Goal: Transaction & Acquisition: Subscribe to service/newsletter

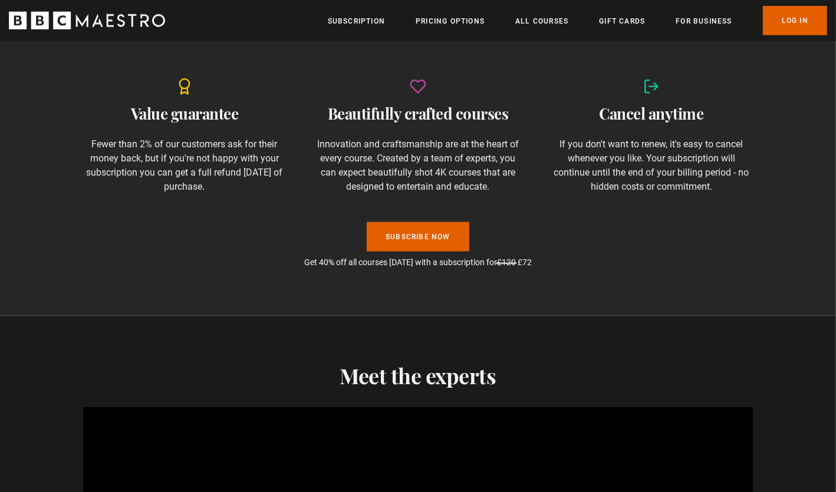
scroll to position [841, 0]
click at [423, 242] on link "Subscribe Now" at bounding box center [418, 236] width 103 height 29
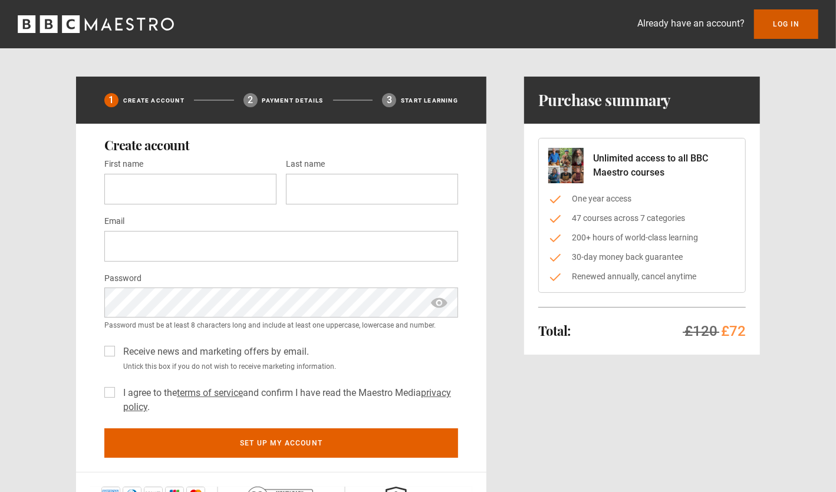
click at [778, 23] on link "Log In" at bounding box center [786, 23] width 64 height 29
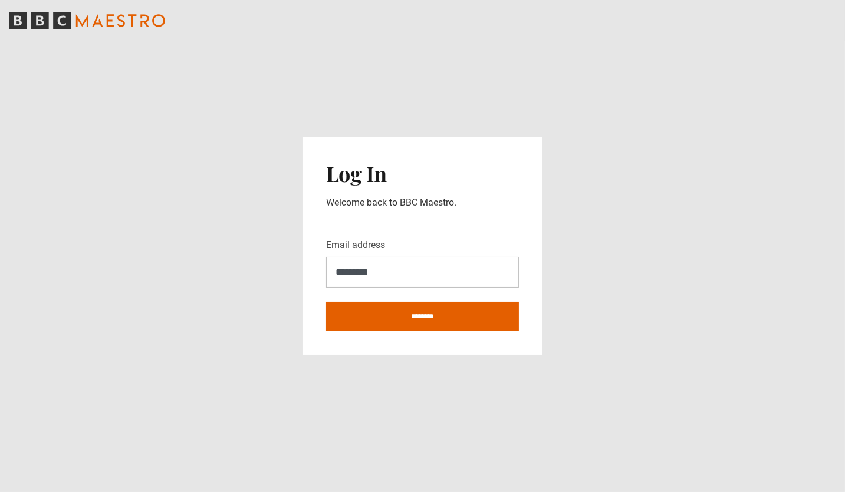
type input "**********"
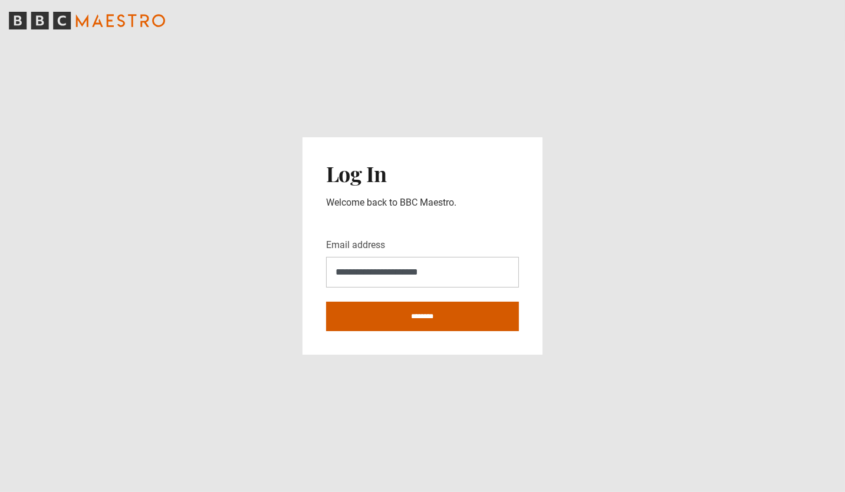
click at [413, 317] on input "********" at bounding box center [422, 316] width 193 height 29
type input "**********"
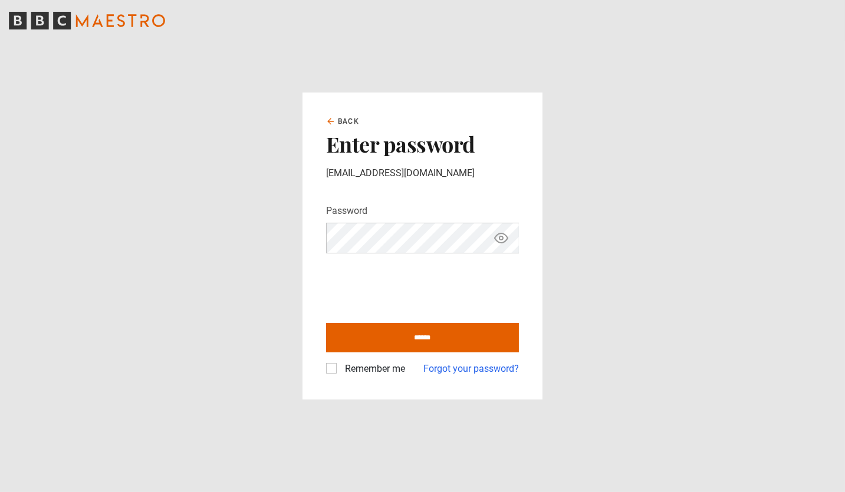
click at [337, 364] on div "Remember me" at bounding box center [365, 369] width 79 height 14
click at [340, 366] on label "Remember me" at bounding box center [372, 369] width 65 height 14
click at [403, 344] on input "******" at bounding box center [422, 337] width 193 height 29
type input "**********"
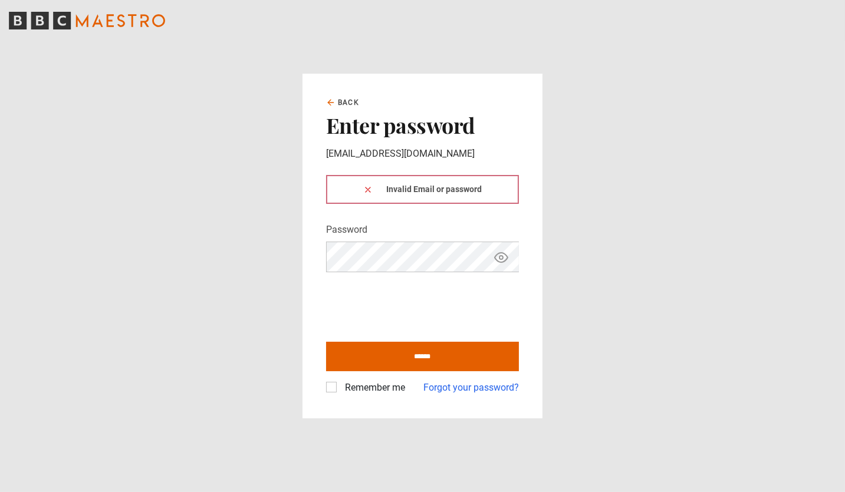
click button at bounding box center [367, 189] width 9 height 12
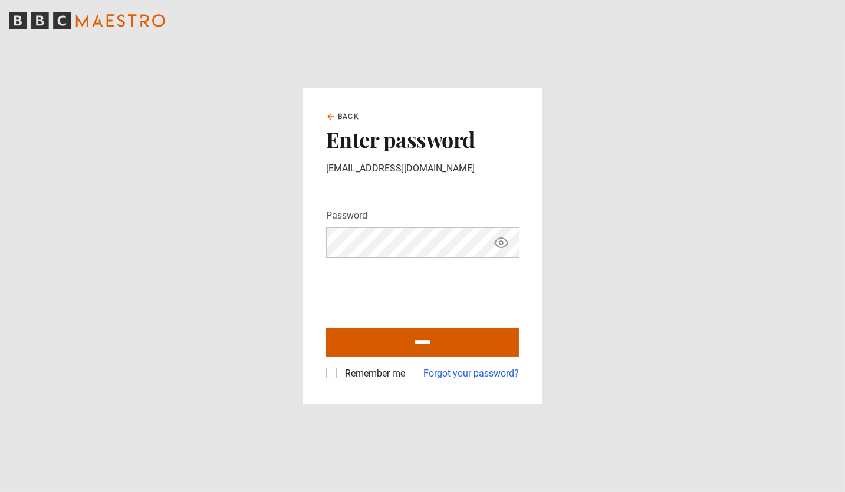
click at [415, 338] on input "******" at bounding box center [422, 342] width 193 height 29
type input "**********"
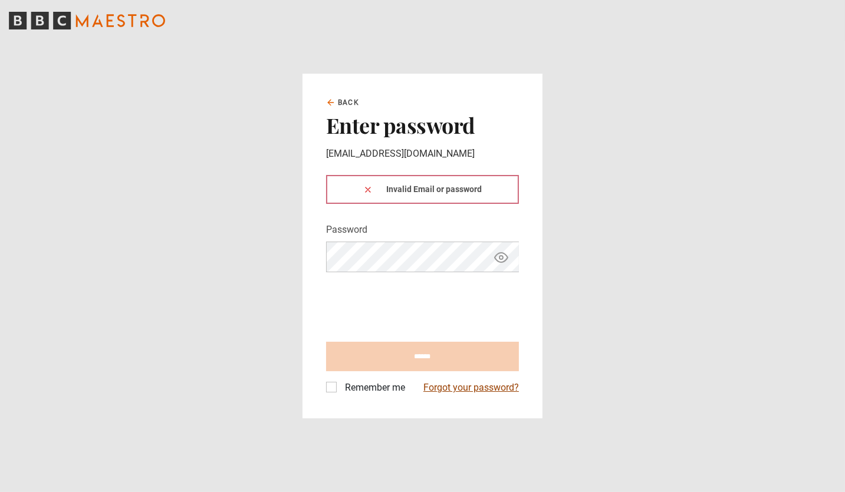
click at [444, 392] on link "Forgot your password?" at bounding box center [471, 388] width 96 height 14
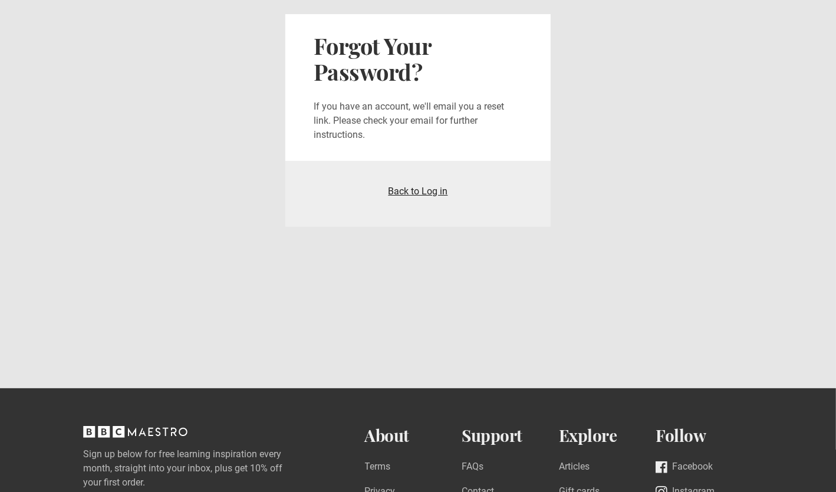
click at [416, 190] on link "Back to Log in" at bounding box center [419, 191] width 60 height 11
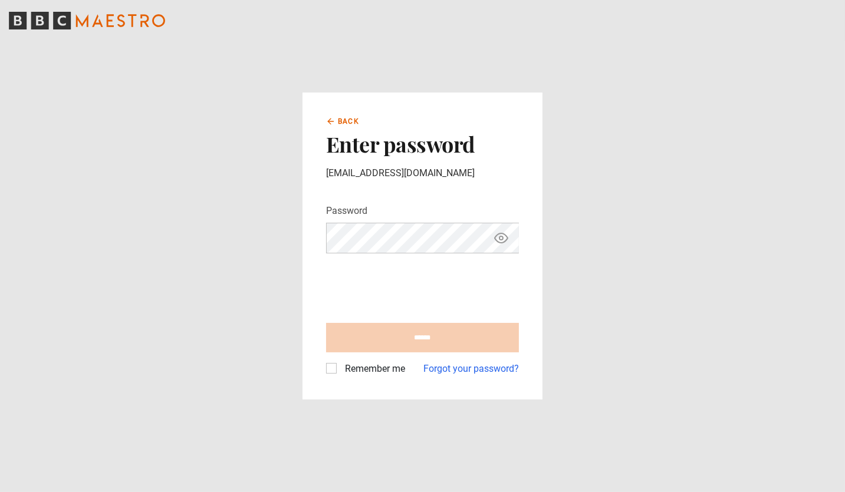
click at [344, 124] on span "Back" at bounding box center [348, 121] width 21 height 11
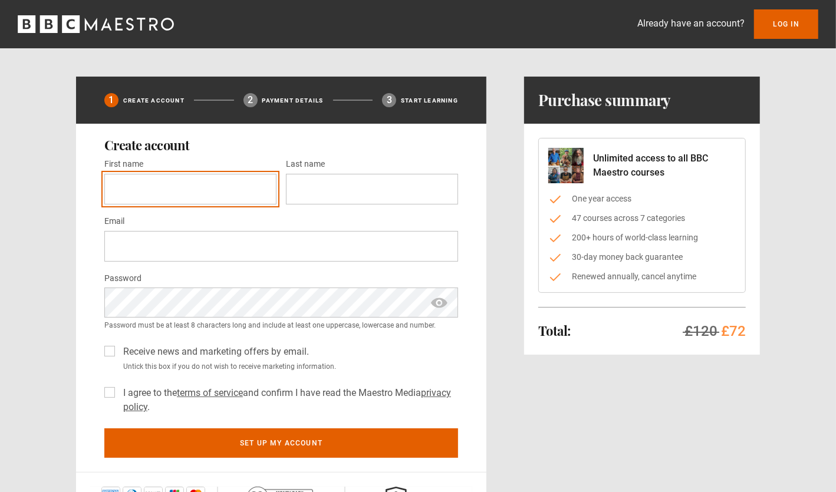
click at [140, 186] on input "First name *" at bounding box center [190, 189] width 172 height 31
type input "******"
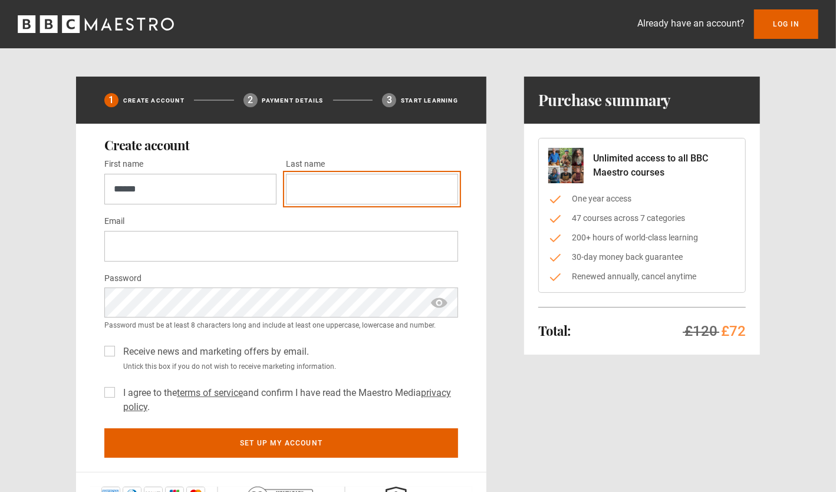
type input "**********"
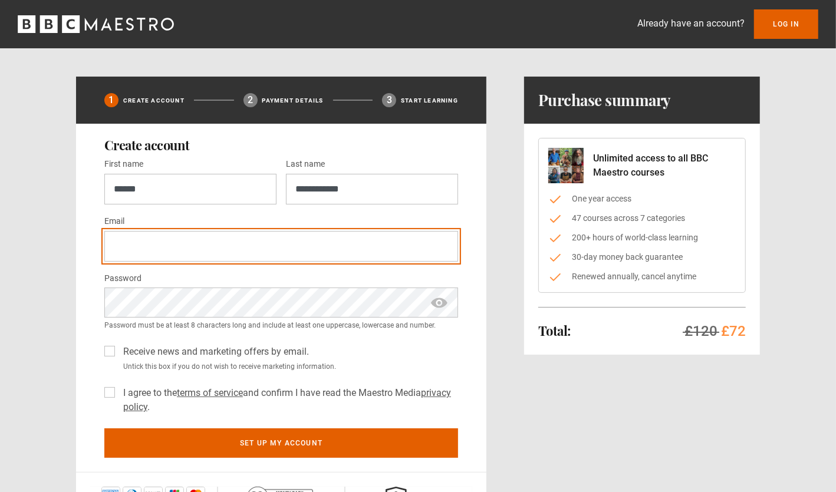
type input "**********"
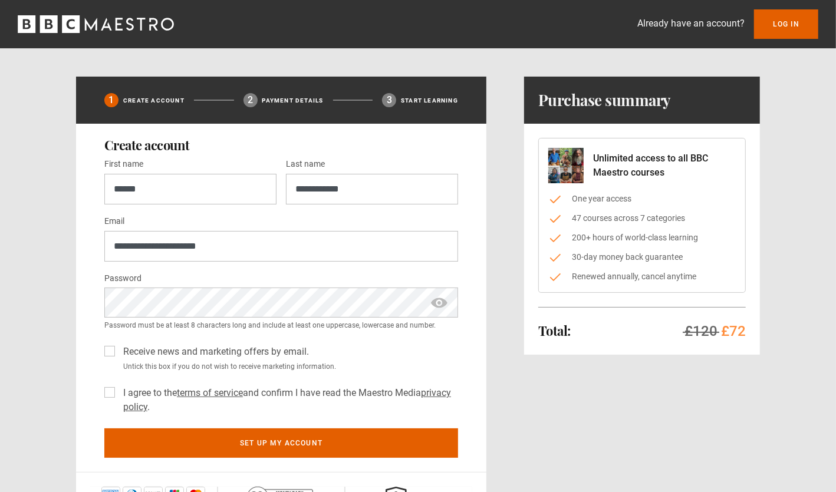
click at [61, 325] on div "**********" at bounding box center [417, 310] width 759 height 466
click at [109, 356] on div "Receive news and marketing offers by email. Untick this box if you do not wish …" at bounding box center [281, 356] width 354 height 32
click at [119, 350] on label "Receive news and marketing offers by email." at bounding box center [214, 352] width 190 height 14
click at [119, 351] on label "Receive news and marketing offers by email." at bounding box center [214, 352] width 190 height 14
click at [119, 393] on label "I agree to the terms of service and confirm I have read the Maestro Media priva…" at bounding box center [289, 400] width 340 height 28
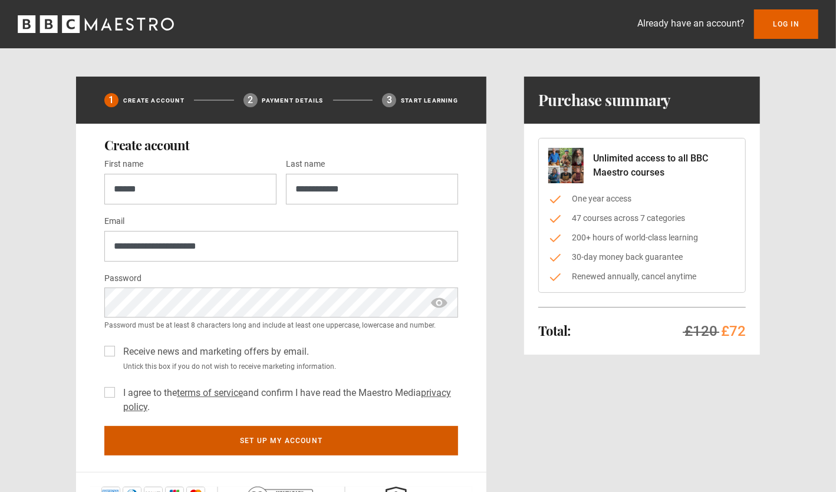
click at [251, 438] on button "Set up my account" at bounding box center [281, 440] width 354 height 29
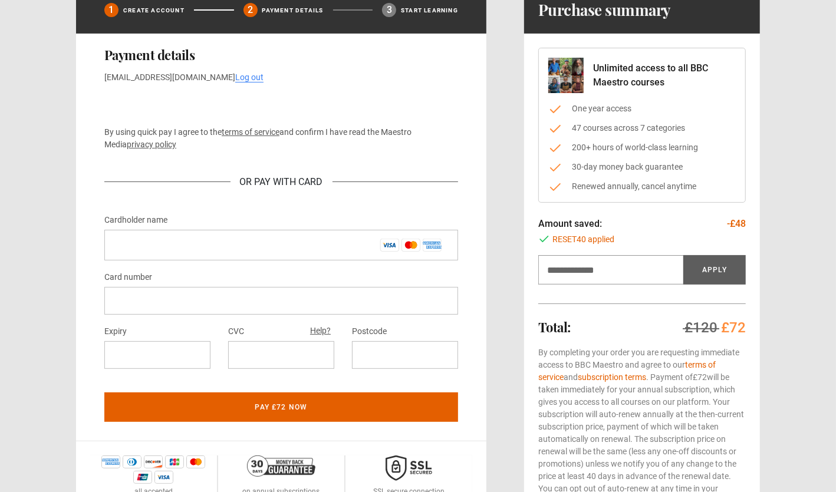
scroll to position [87, 0]
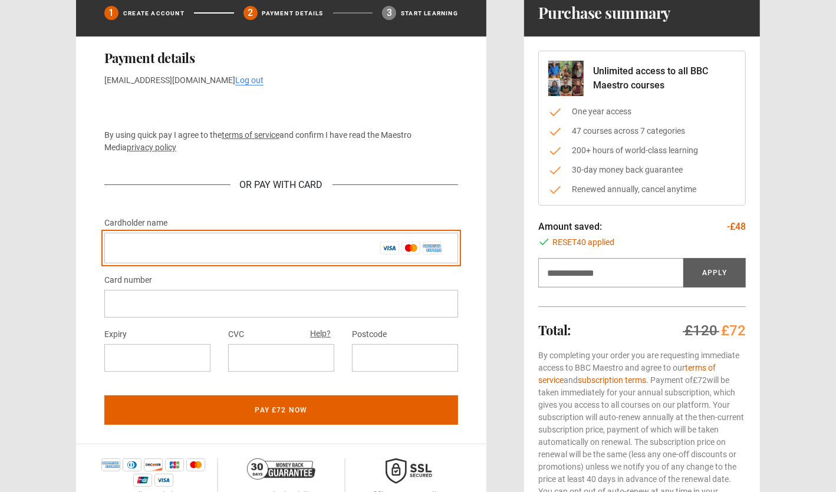
click at [264, 256] on input "Cardholder name *" at bounding box center [281, 248] width 354 height 31
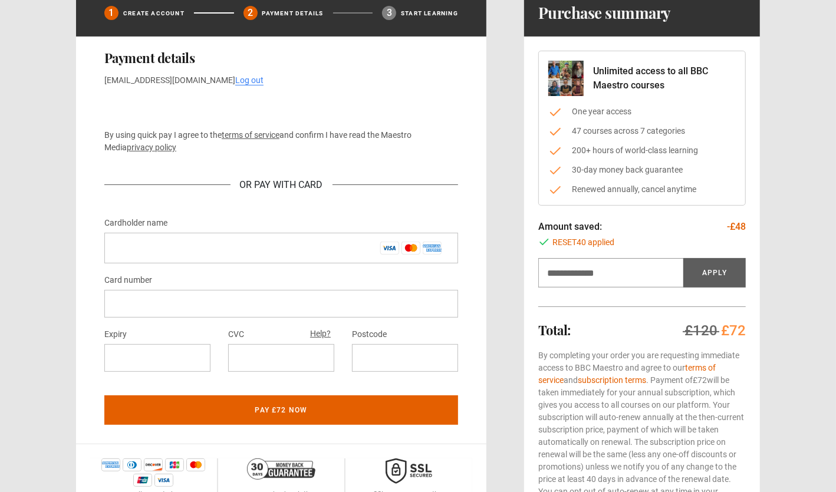
type input "*"
type input "**********"
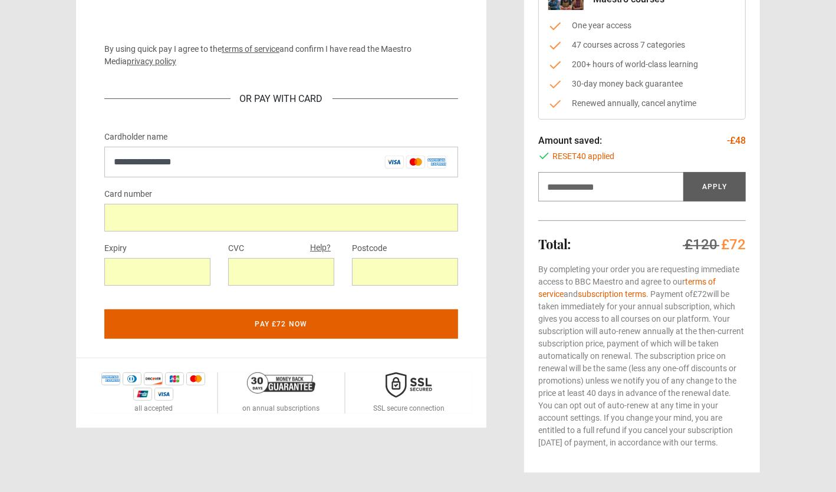
scroll to position [173, 0]
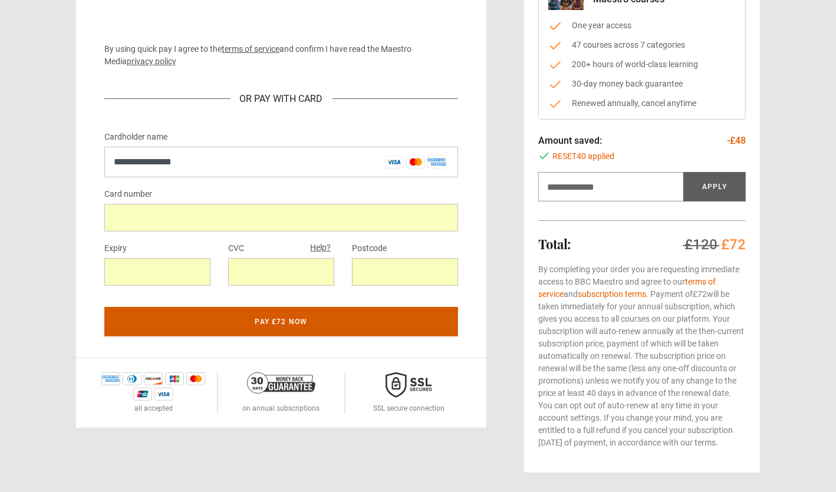
click at [346, 323] on button "Pay £72 now" at bounding box center [281, 321] width 354 height 29
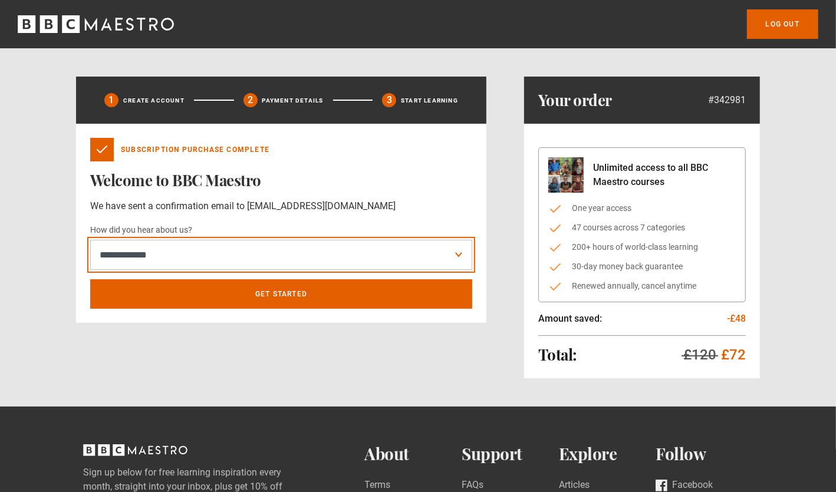
click at [206, 257] on select "**********" at bounding box center [281, 255] width 382 height 30
select select "******"
click at [90, 240] on select "**********" at bounding box center [281, 255] width 382 height 30
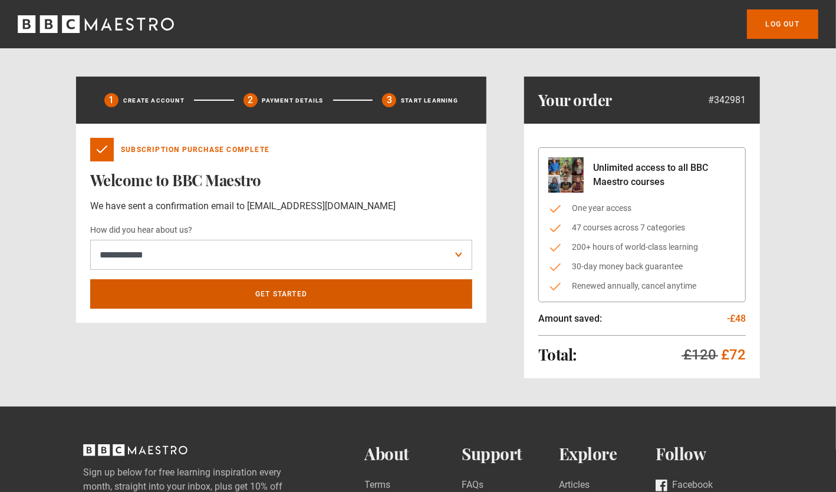
click at [204, 292] on link "Get Started" at bounding box center [281, 293] width 382 height 29
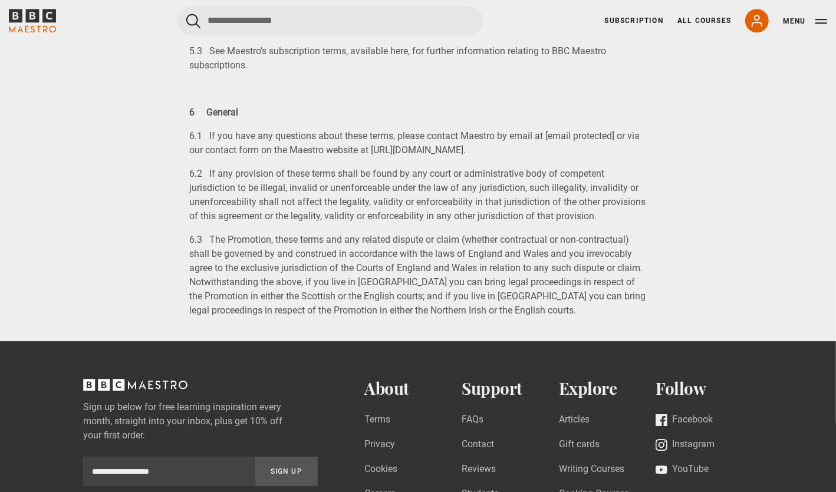
scroll to position [2276, 0]
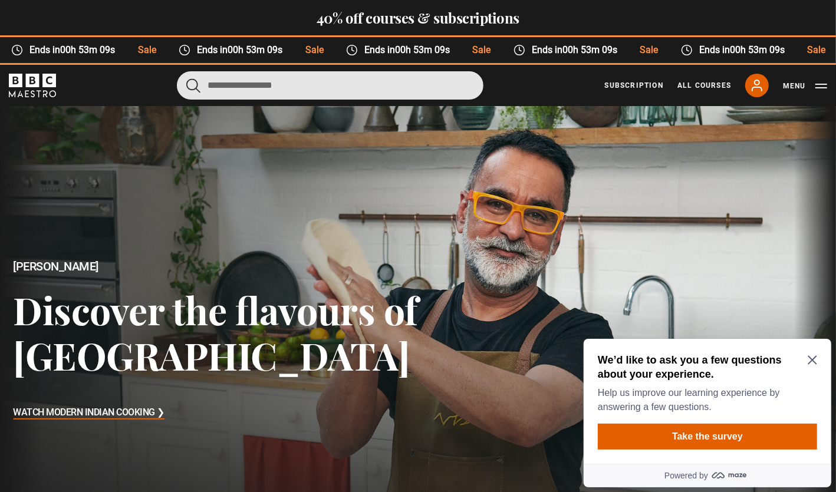
click at [274, 86] on input "Search" at bounding box center [330, 85] width 307 height 28
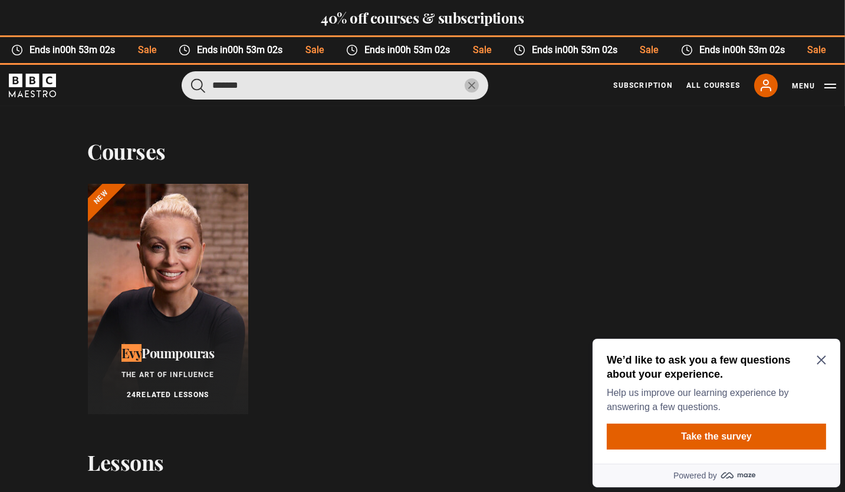
type input "*******"
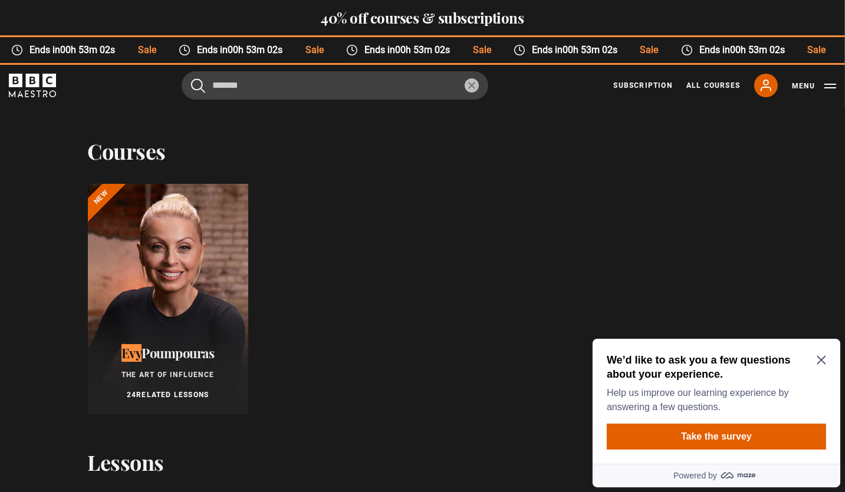
click at [175, 295] on div at bounding box center [168, 299] width 160 height 231
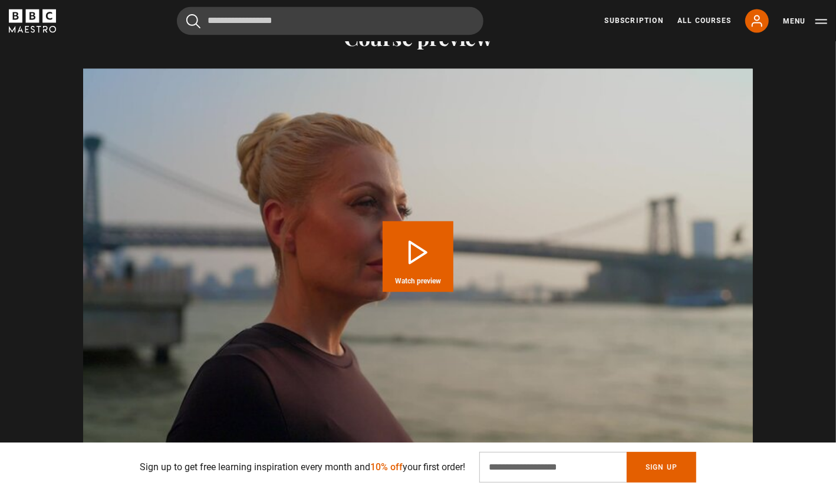
scroll to position [0, 154]
click at [412, 263] on button "Play Course overview for The Art of Influence with Evy Poumpouras Watch preview" at bounding box center [418, 256] width 71 height 71
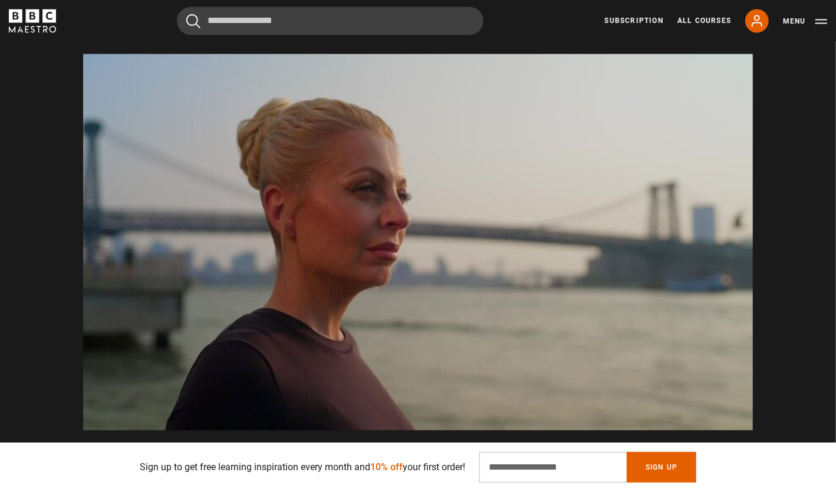
scroll to position [0, 1390]
click at [707, 24] on link "All Courses" at bounding box center [704, 20] width 54 height 11
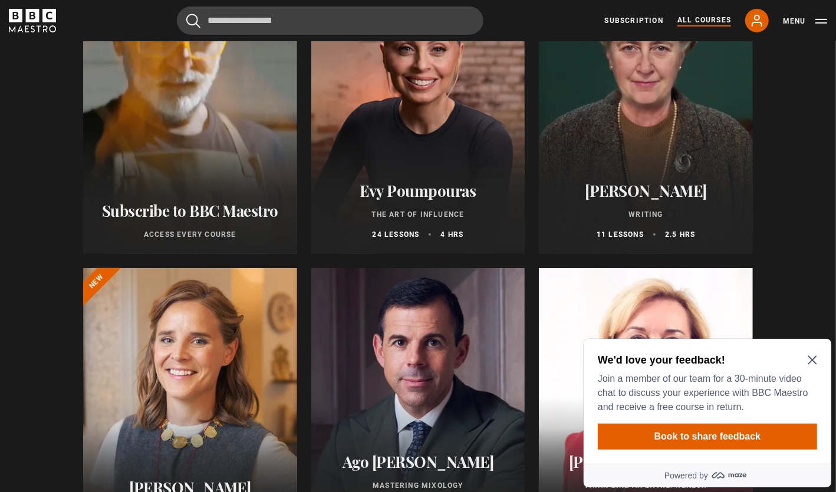
scroll to position [281, 0]
click at [814, 362] on icon "Close Maze Prompt" at bounding box center [811, 360] width 9 height 9
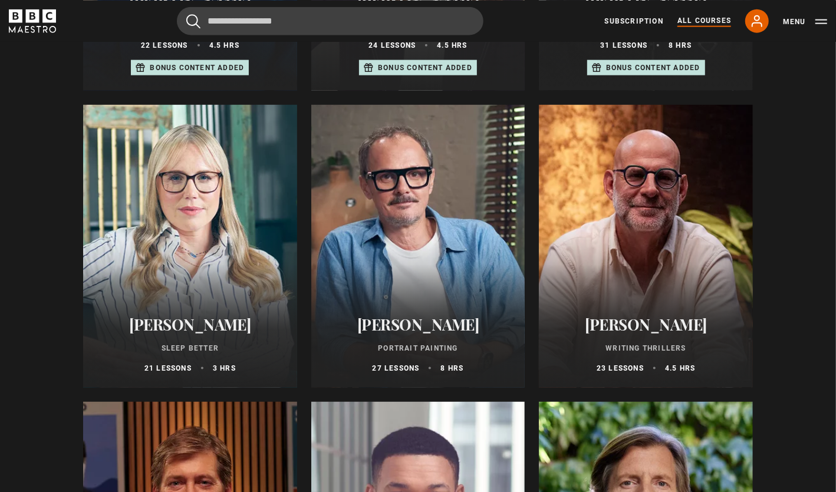
scroll to position [1067, 0]
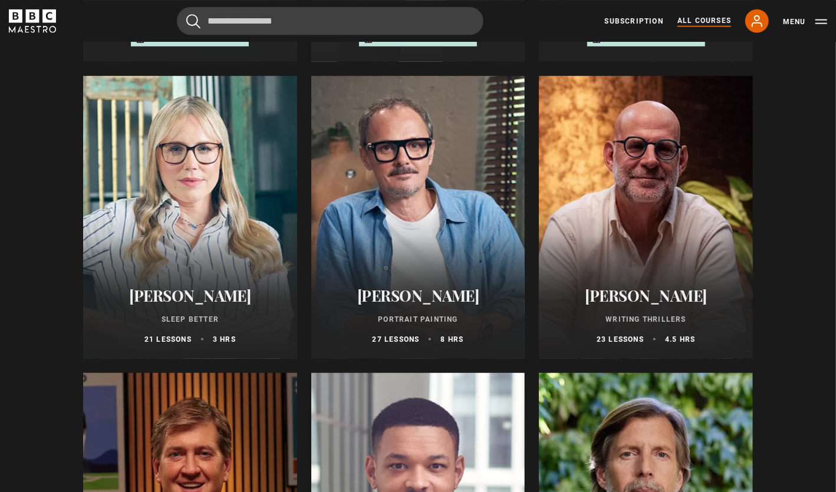
click at [432, 201] on div at bounding box center [418, 217] width 214 height 283
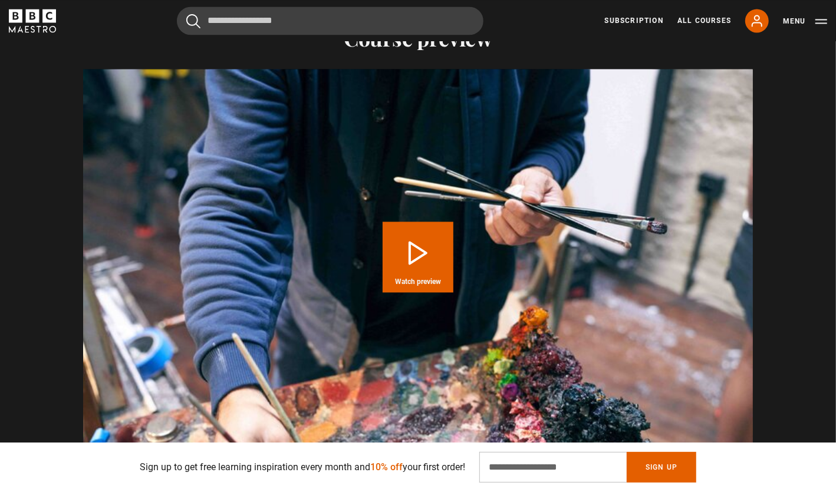
scroll to position [1560, 0]
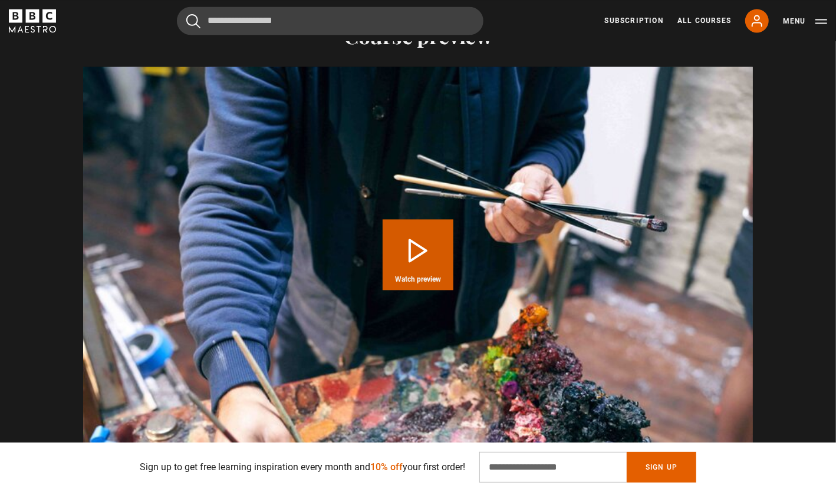
click at [414, 261] on button "Play Course overview for Portrait Painting with Jonathan Yeo Watch preview" at bounding box center [418, 254] width 71 height 71
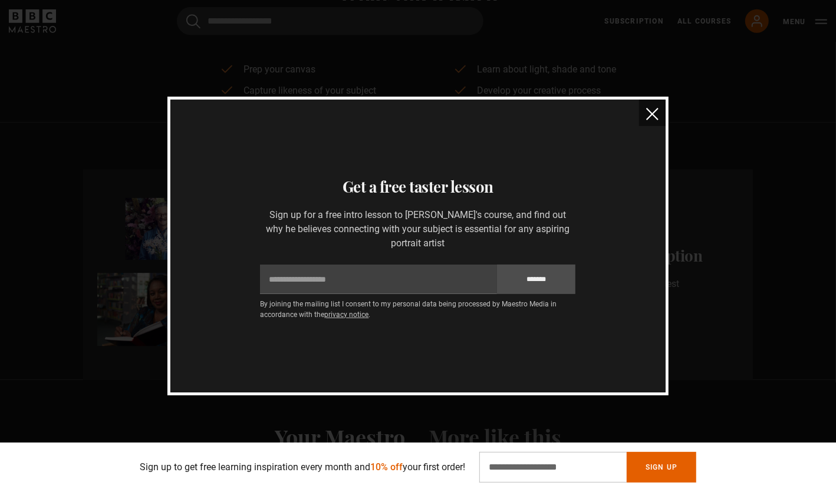
scroll to position [834, 0]
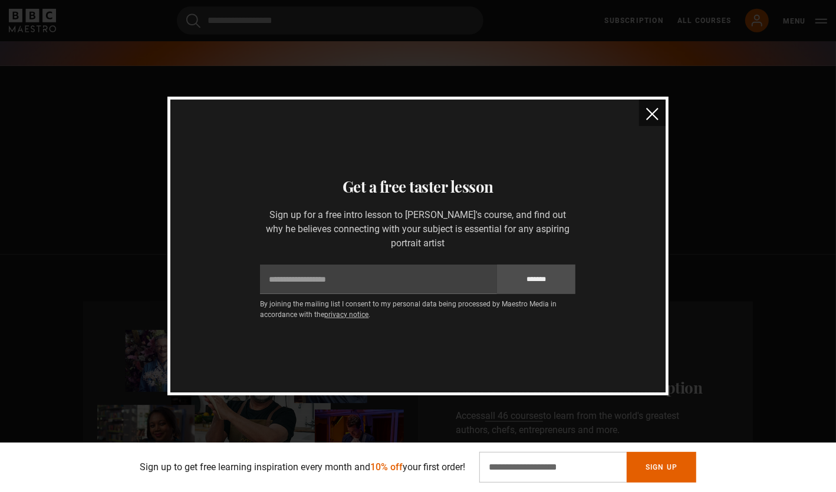
click at [649, 115] on img "close" at bounding box center [652, 114] width 12 height 12
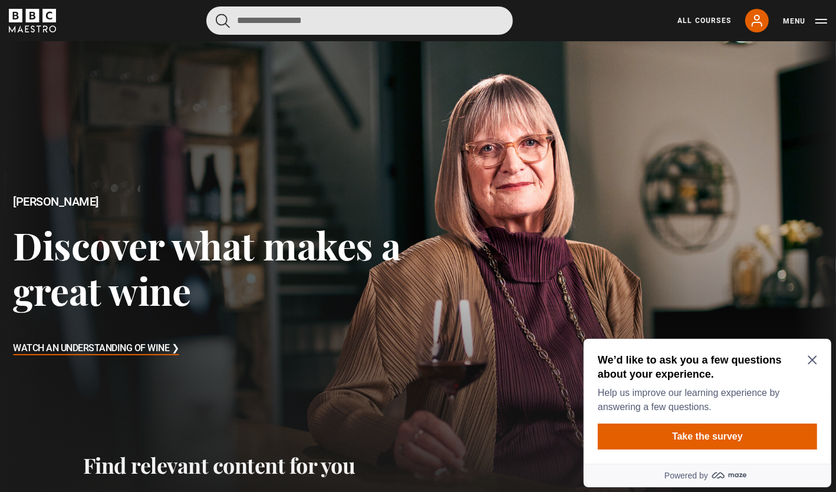
click at [307, 19] on input "Search" at bounding box center [359, 20] width 307 height 28
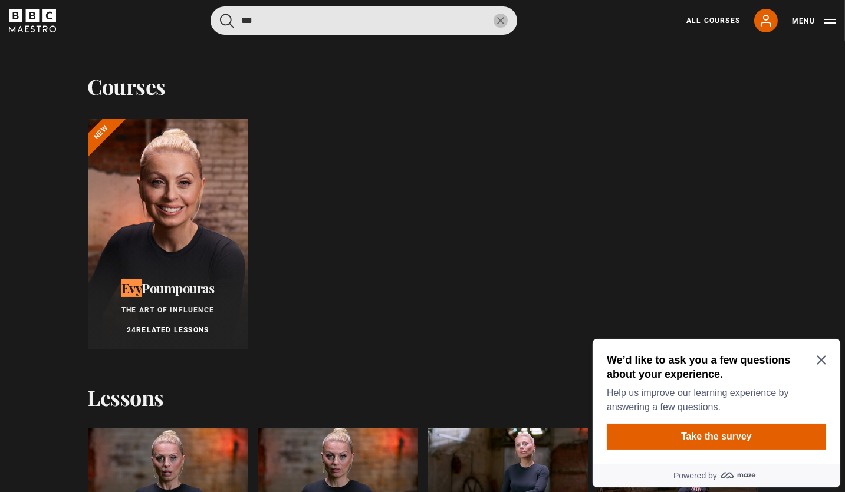
type input "***"
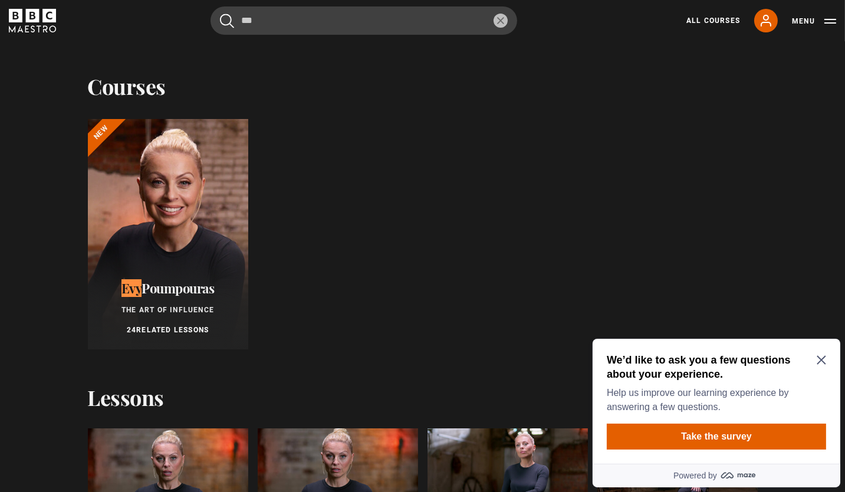
click at [213, 193] on div at bounding box center [168, 234] width 160 height 231
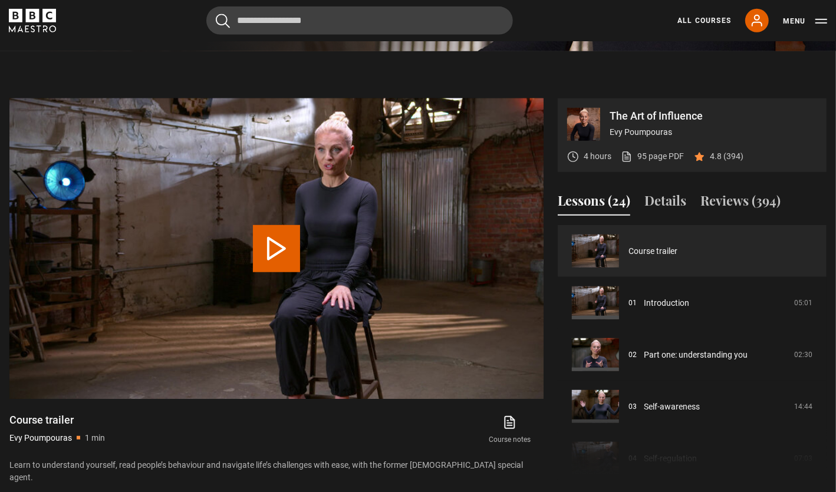
scroll to position [465, 0]
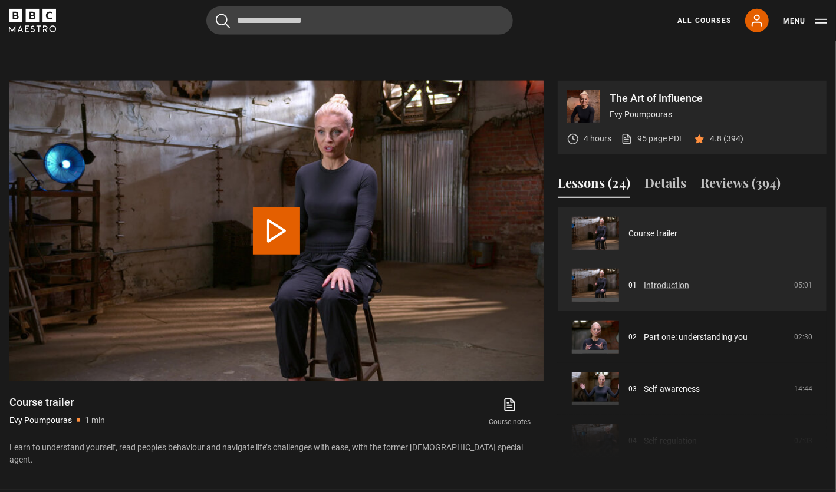
click at [669, 284] on link "Introduction" at bounding box center [666, 285] width 45 height 12
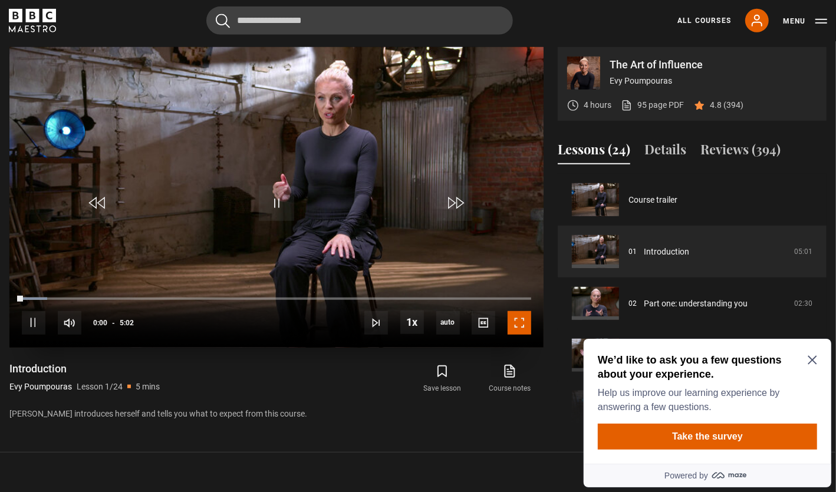
click at [524, 330] on span "Video Player" at bounding box center [520, 323] width 24 height 24
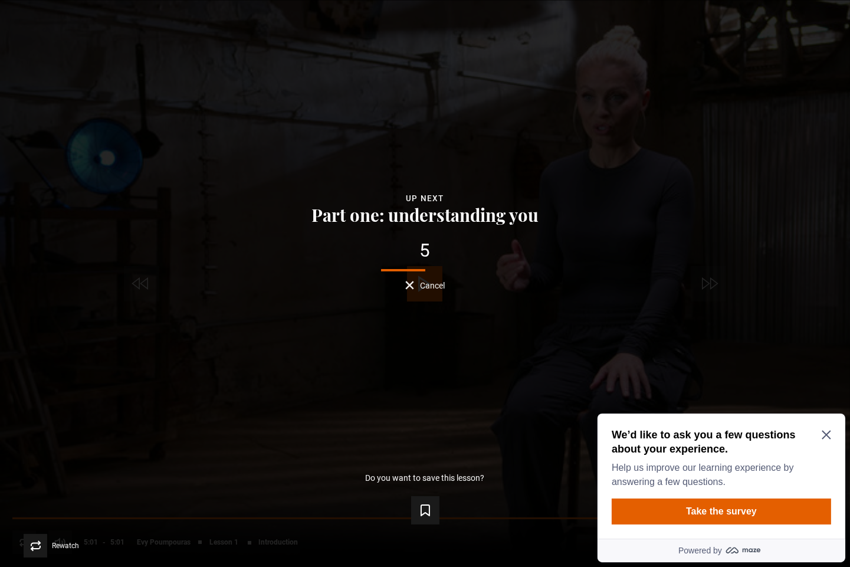
click at [596, 310] on div "Lesson Completed Up next Part one: understanding you 5 Cancel Do you want to sa…" at bounding box center [425, 283] width 850 height 567
click at [807, 492] on span "Video Player" at bounding box center [814, 546] width 24 height 24
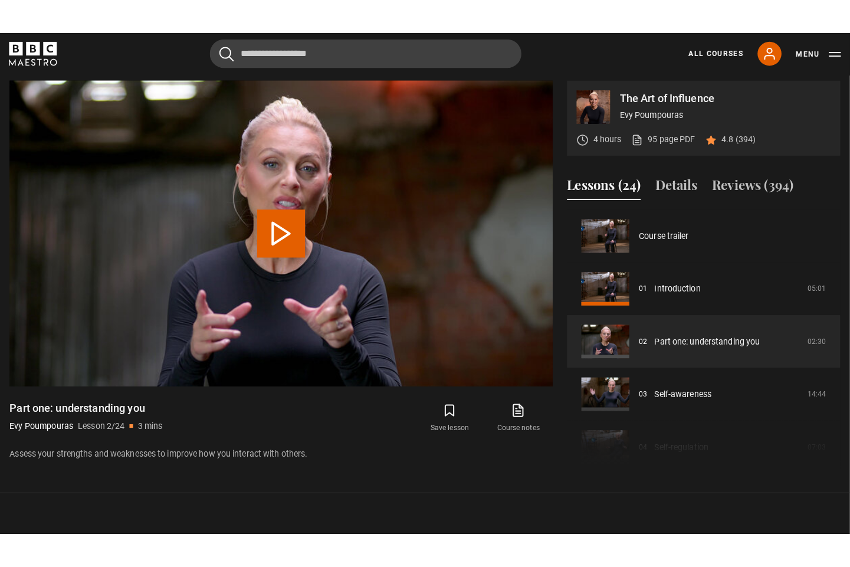
scroll to position [52, 0]
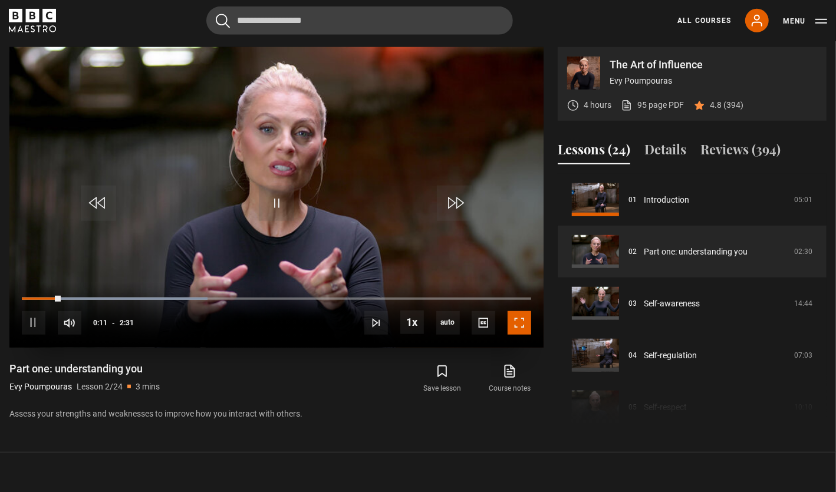
click at [525, 328] on span "Video Player" at bounding box center [520, 323] width 24 height 24
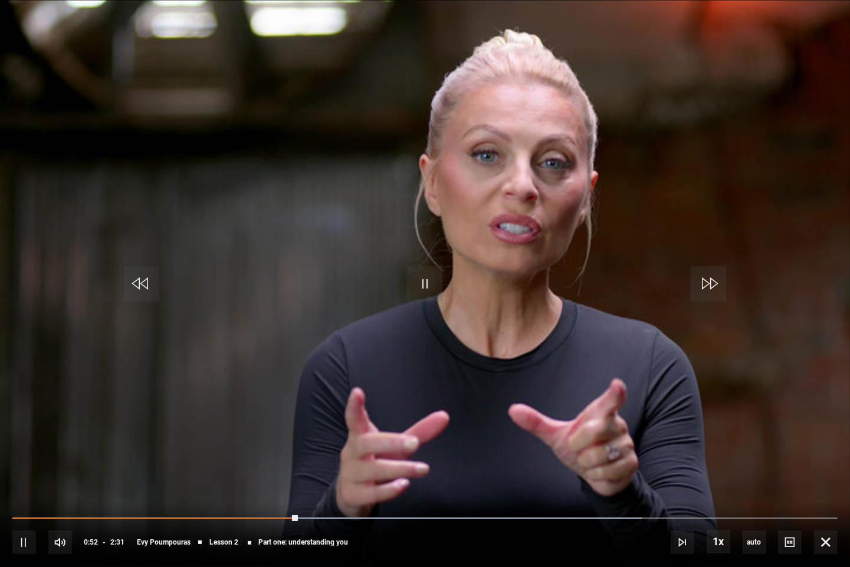
click at [829, 350] on video "Video Player" at bounding box center [425, 283] width 850 height 567
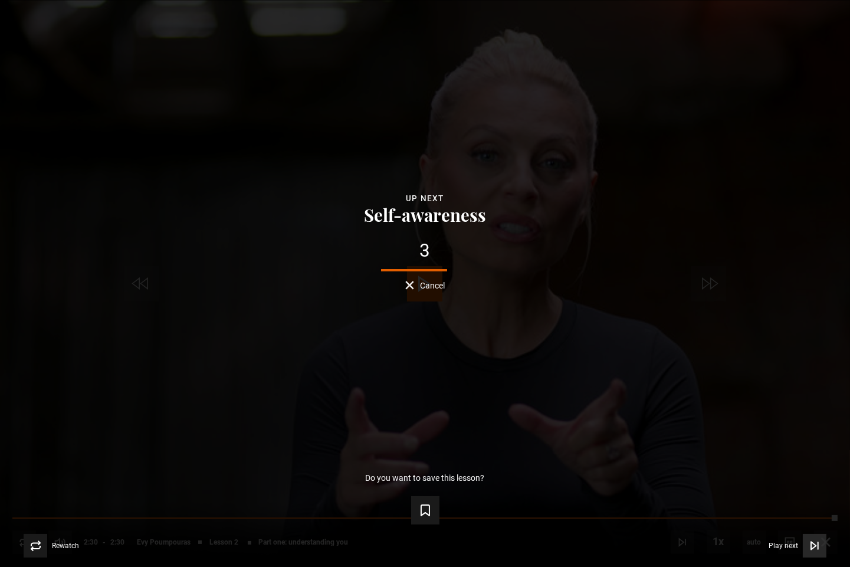
click at [815, 492] on icon "Video Player" at bounding box center [814, 545] width 12 height 12
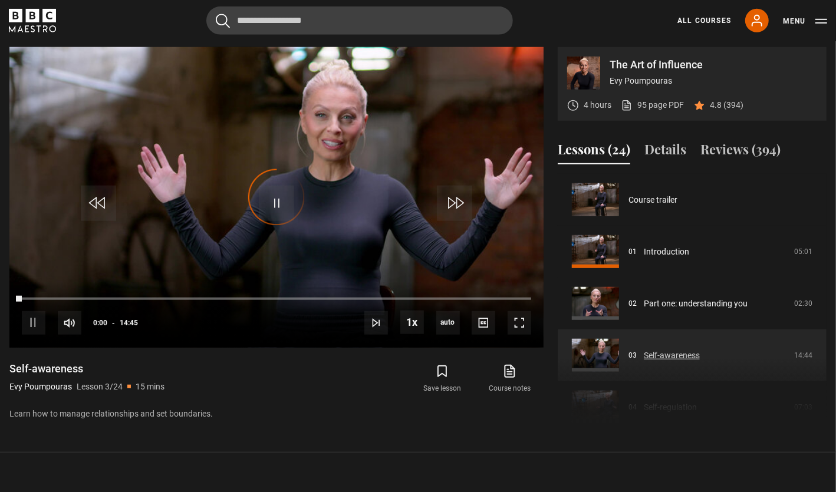
scroll to position [104, 0]
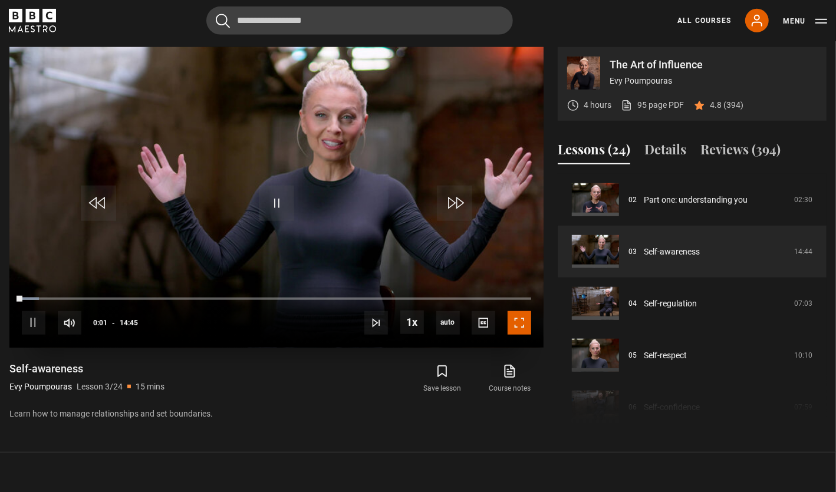
click at [514, 333] on span "Video Player" at bounding box center [520, 323] width 24 height 24
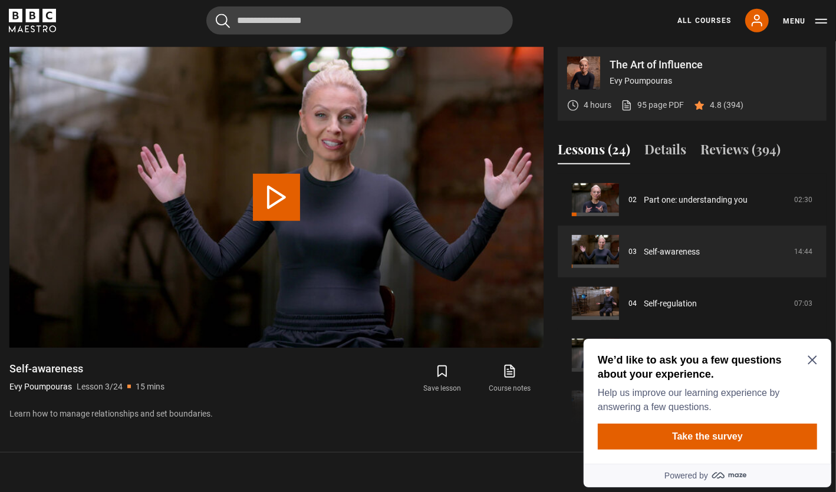
scroll to position [507, 0]
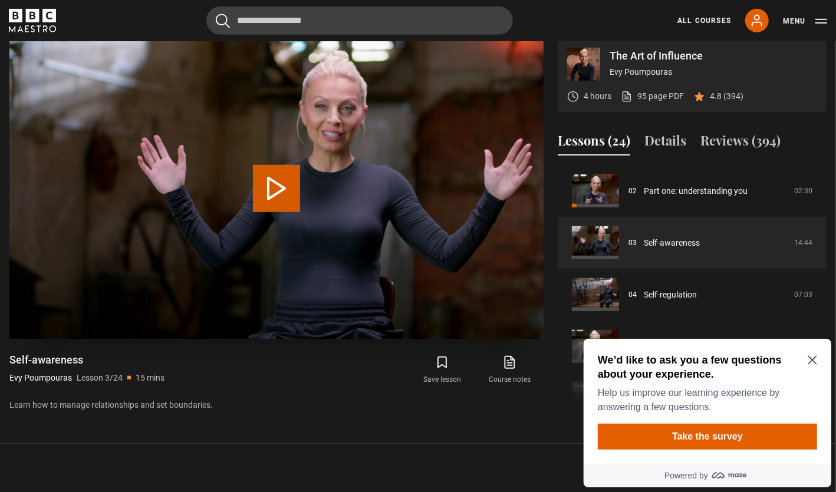
click at [286, 202] on button "Play Lesson Self-awareness" at bounding box center [276, 188] width 47 height 47
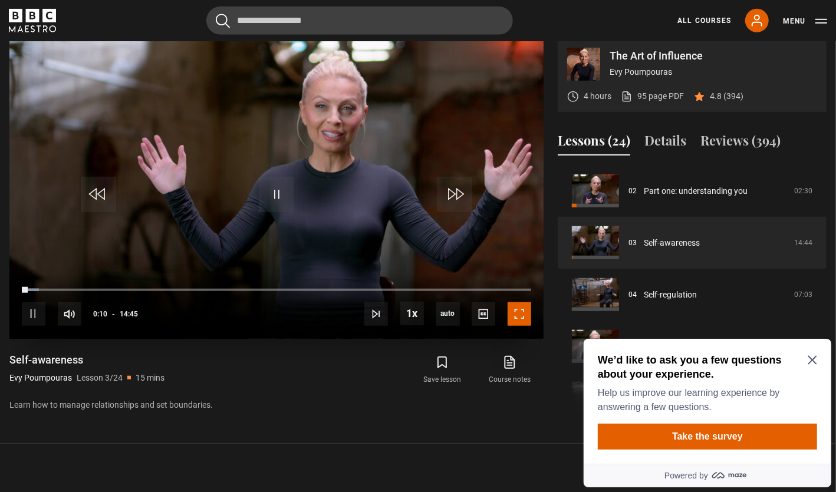
click at [520, 321] on span "Video Player" at bounding box center [520, 314] width 24 height 24
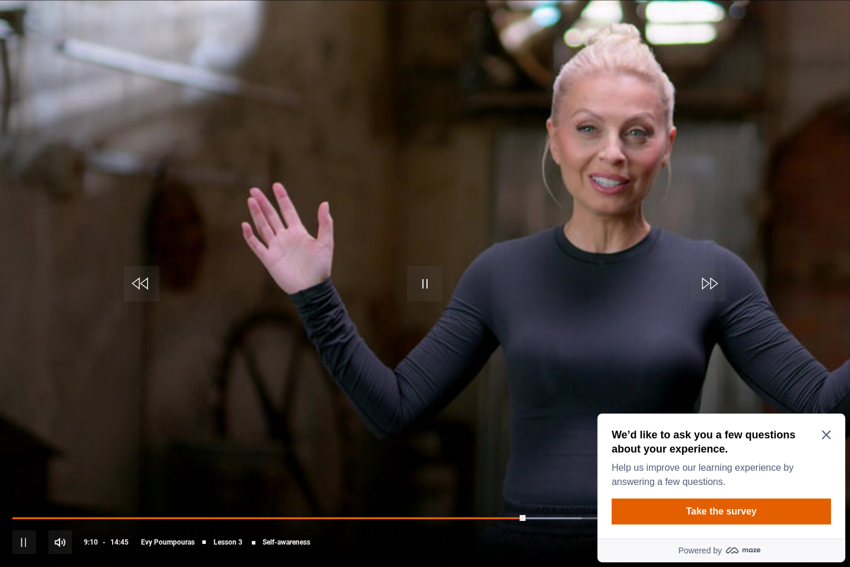
click at [720, 489] on span "1.5x" at bounding box center [720, 491] width 16 height 9
click at [831, 492] on span "Video Player" at bounding box center [826, 542] width 24 height 24
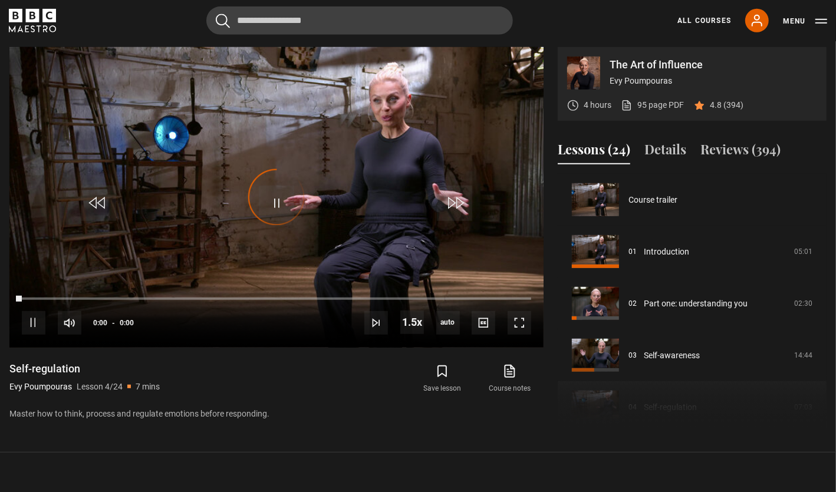
scroll to position [156, 0]
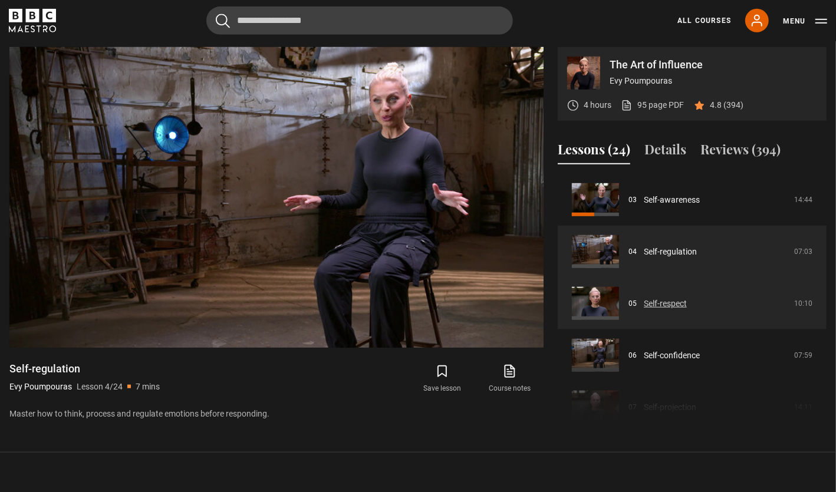
click at [677, 304] on link "Self-respect" at bounding box center [665, 304] width 43 height 12
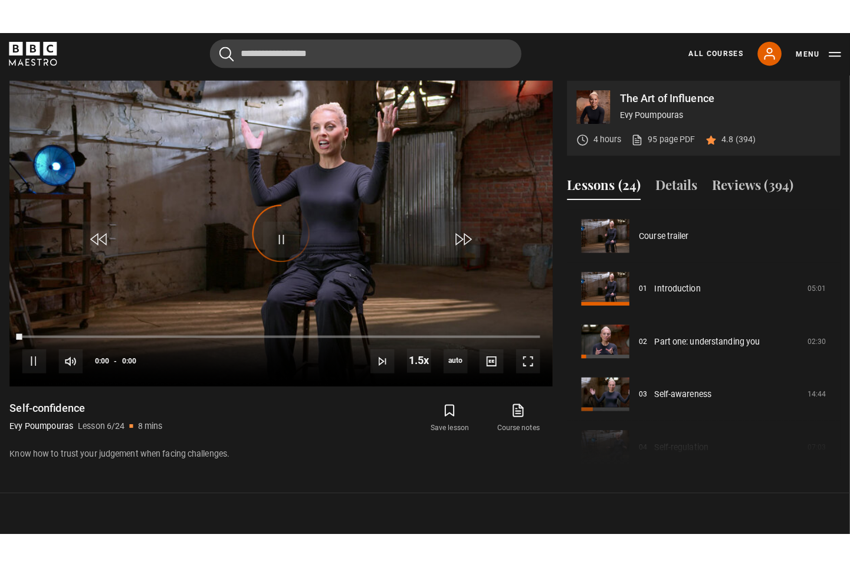
scroll to position [259, 0]
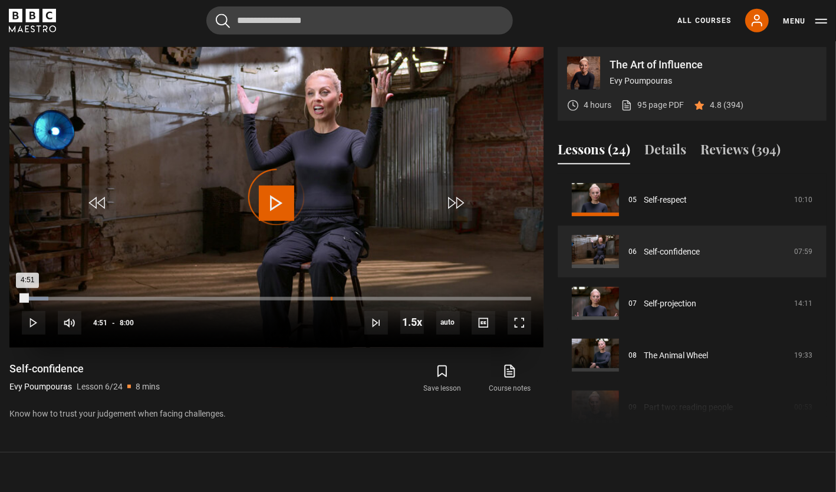
click at [331, 300] on div "4:50" at bounding box center [332, 299] width 2 height 4
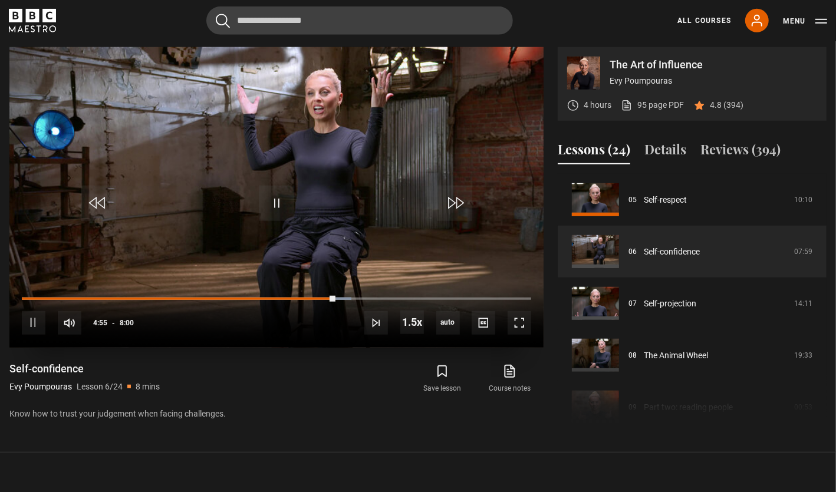
click at [254, 297] on div "10s Skip Back 10 seconds Pause 10s Skip Forward 10 seconds Loaded : 64.65% 4:03…" at bounding box center [276, 314] width 534 height 65
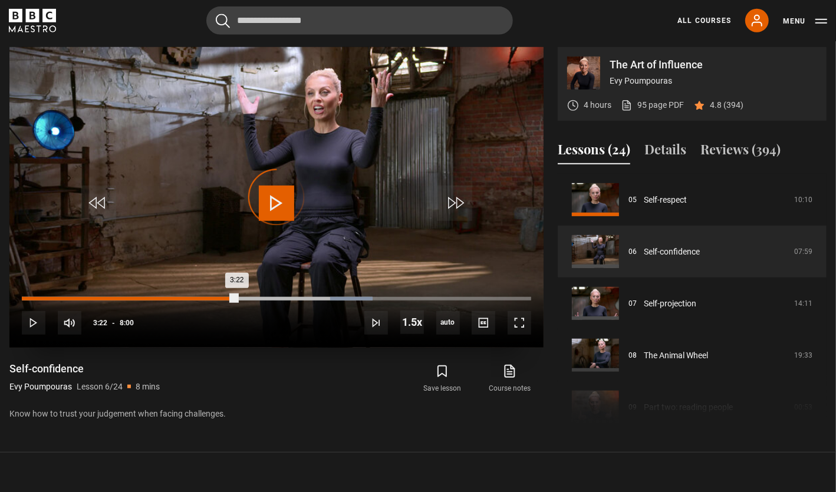
click at [236, 299] on div "Loaded : 68.82% 3:22 3:22" at bounding box center [276, 299] width 509 height 4
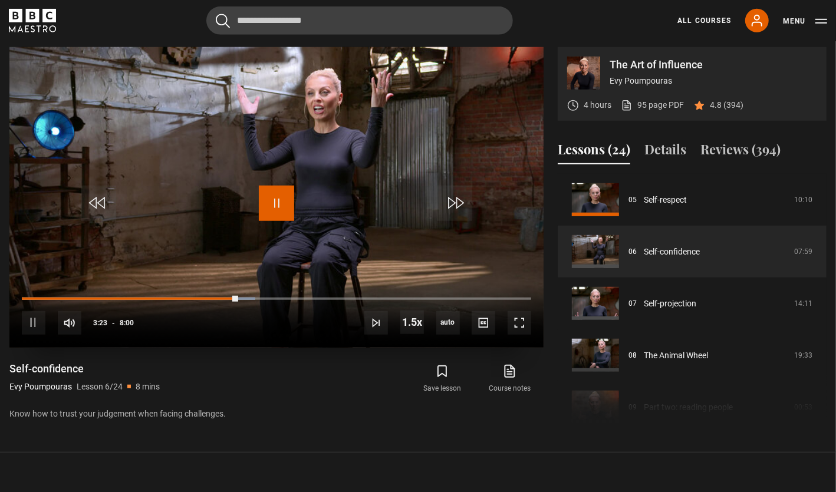
click at [275, 211] on span "Video Player" at bounding box center [276, 203] width 35 height 35
click at [276, 203] on span "Video Player" at bounding box center [276, 203] width 35 height 35
click at [411, 291] on span "1x" at bounding box center [414, 288] width 9 height 9
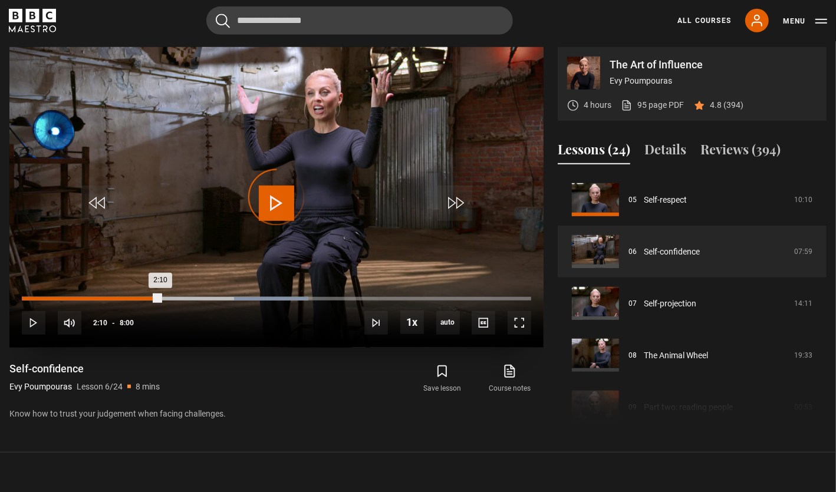
click at [160, 298] on div "Loaded : 56.27% 2:10 2:10" at bounding box center [276, 299] width 509 height 4
click at [110, 298] on div "1:22" at bounding box center [111, 299] width 2 height 4
click at [39, 298] on div "0:16" at bounding box center [30, 299] width 17 height 4
click at [26, 299] on div "Loaded : 8.34% 0:04 0:20" at bounding box center [276, 299] width 509 height 4
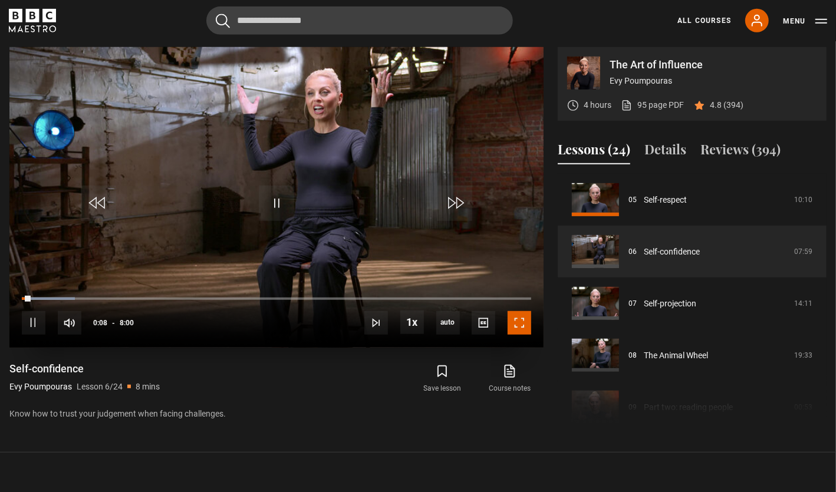
click at [517, 334] on span "Video Player" at bounding box center [520, 323] width 24 height 24
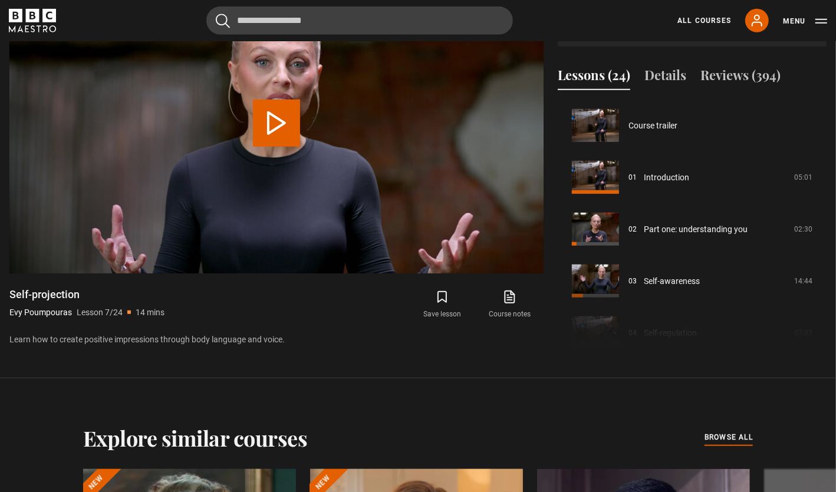
scroll to position [311, 0]
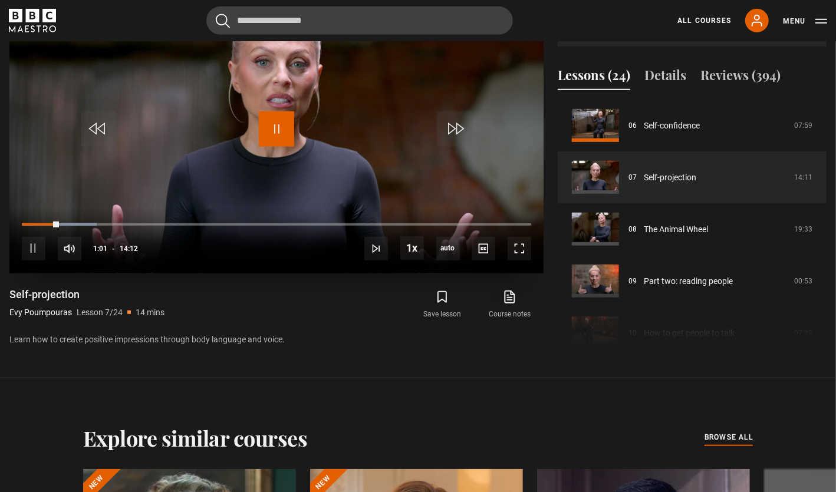
click at [277, 143] on span "Video Player" at bounding box center [276, 128] width 35 height 35
